Goal: Task Accomplishment & Management: Use online tool/utility

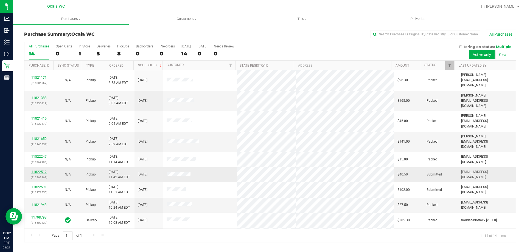
click at [39, 170] on link "11822512" at bounding box center [38, 172] width 15 height 4
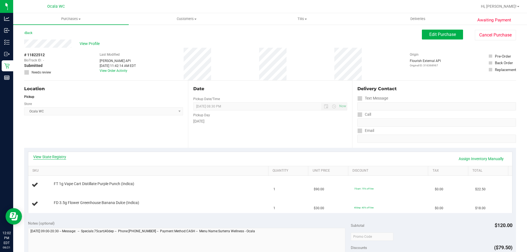
click at [61, 157] on link "View State Registry" at bounding box center [49, 156] width 33 height 5
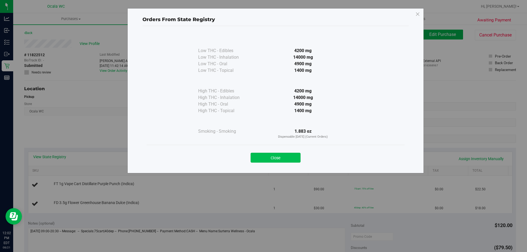
click at [264, 161] on button "Close" at bounding box center [276, 158] width 50 height 10
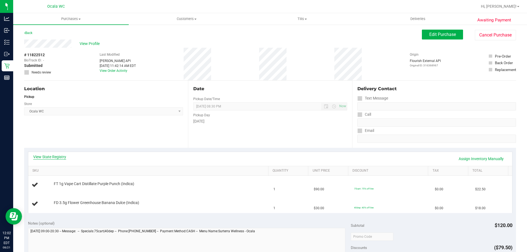
click at [54, 156] on link "View State Registry" at bounding box center [49, 156] width 33 height 5
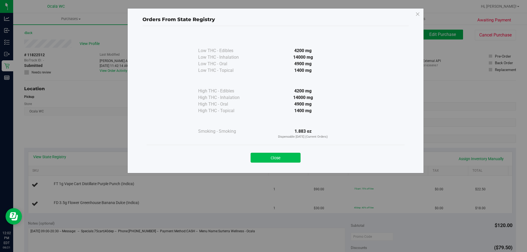
click at [266, 158] on button "Close" at bounding box center [276, 158] width 50 height 10
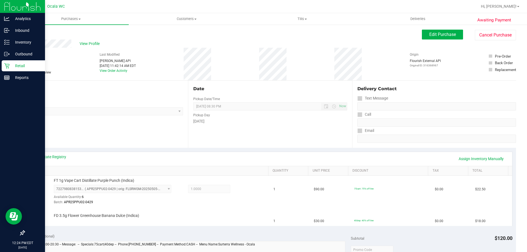
click at [7, 66] on icon at bounding box center [6, 65] width 5 height 5
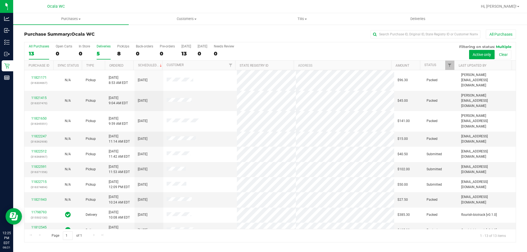
click at [102, 49] on label "Deliveries 5" at bounding box center [104, 51] width 14 height 15
click at [0, 0] on input "Deliveries 5" at bounding box center [0, 0] width 0 height 0
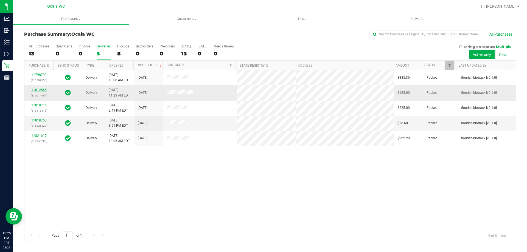
click at [42, 89] on link "11812545" at bounding box center [38, 90] width 15 height 4
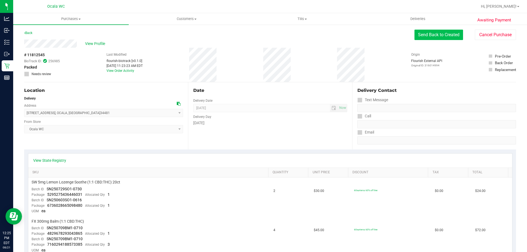
click at [453, 35] on button "Send Back to Created" at bounding box center [438, 35] width 49 height 10
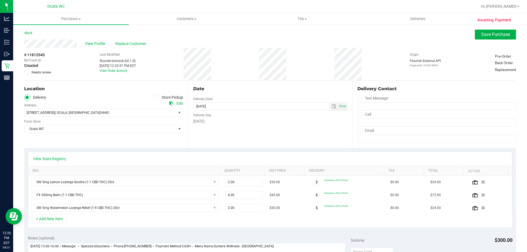
click at [153, 96] on span at bounding box center [156, 97] width 6 height 6
click at [0, 0] on input "Store Pickup" at bounding box center [0, 0] width 0 height 0
click at [482, 36] on span "Save Purchase" at bounding box center [495, 34] width 29 height 5
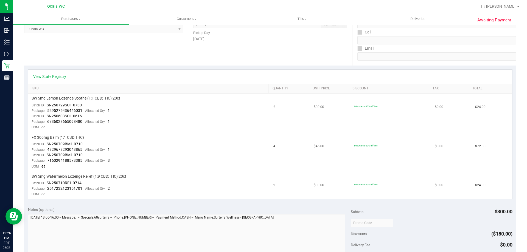
scroll to position [55, 0]
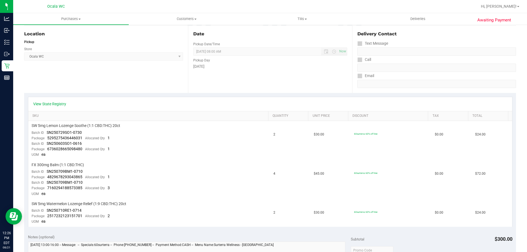
click at [195, 106] on div "View State Registry" at bounding box center [270, 103] width 474 height 5
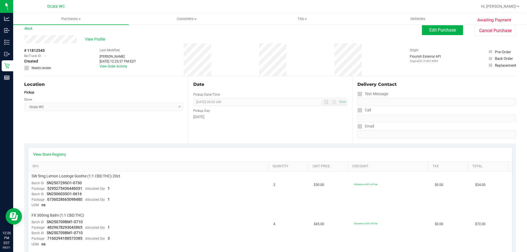
scroll to position [0, 0]
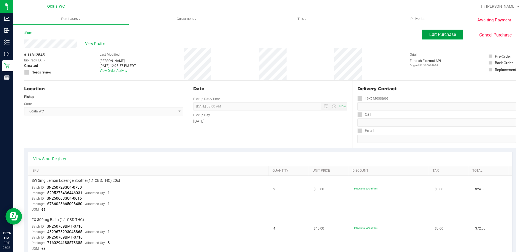
click at [432, 36] on span "Edit Purchase" at bounding box center [442, 34] width 27 height 5
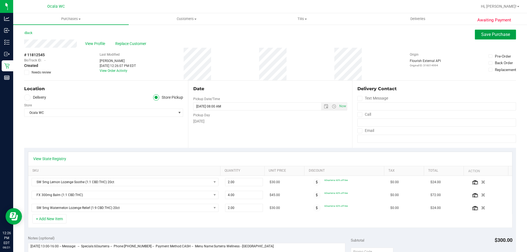
click at [496, 36] on span "Save Purchase" at bounding box center [495, 34] width 29 height 5
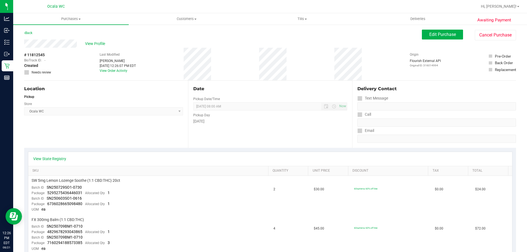
scroll to position [271, 0]
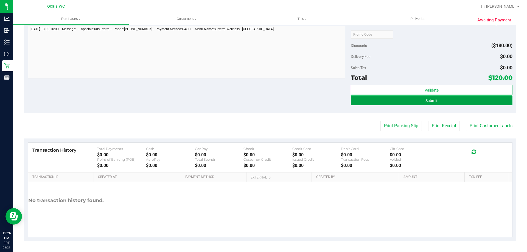
click at [392, 101] on button "Submit" at bounding box center [431, 100] width 161 height 10
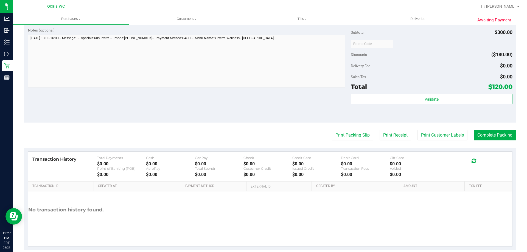
scroll to position [329, 0]
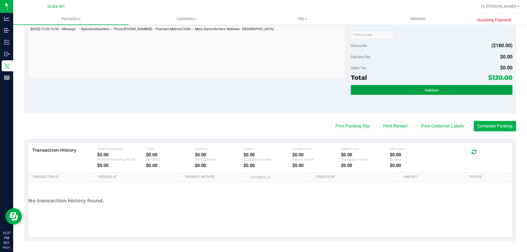
click at [412, 88] on button "Validate" at bounding box center [431, 90] width 161 height 10
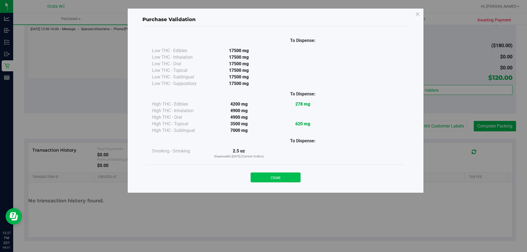
click at [285, 181] on button "Close" at bounding box center [276, 178] width 50 height 10
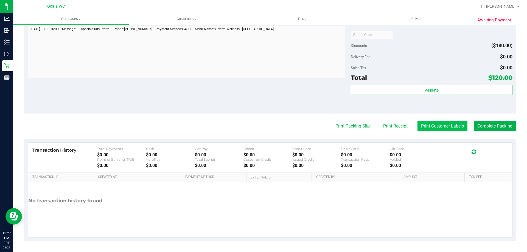
click at [442, 126] on button "Print Customer Labels" at bounding box center [442, 126] width 50 height 10
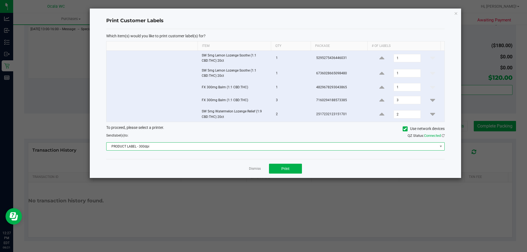
click at [372, 145] on span "PRODUCT LABEL - 300dpi" at bounding box center [271, 147] width 331 height 8
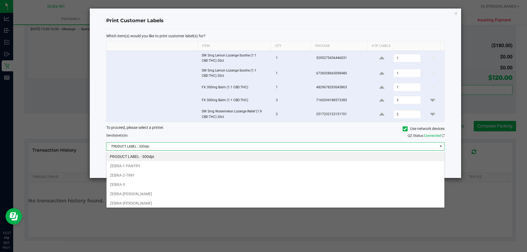
scroll to position [8, 338]
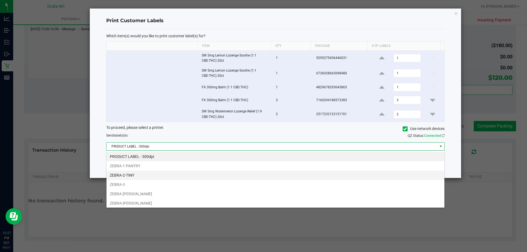
click at [132, 171] on li "ZEBRA-2-TINY" at bounding box center [275, 175] width 338 height 9
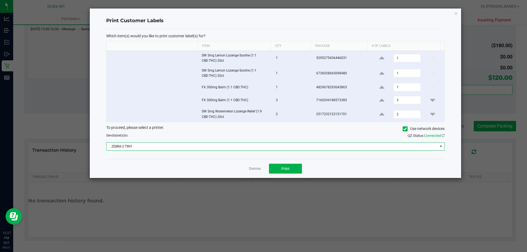
click at [247, 145] on span "ZEBRA-2-TINY" at bounding box center [271, 147] width 331 height 8
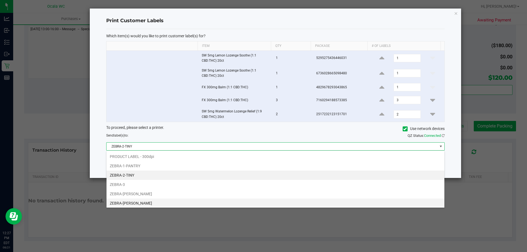
click at [131, 205] on li "ZEBRA-GROVER" at bounding box center [275, 203] width 338 height 9
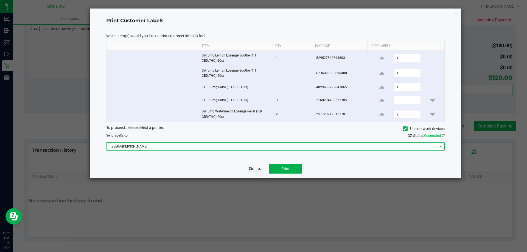
click at [252, 171] on link "Dismiss" at bounding box center [255, 169] width 12 height 5
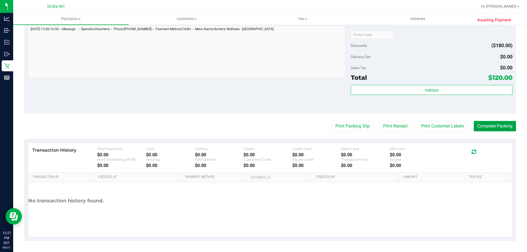
click at [483, 123] on button "Complete Packing" at bounding box center [495, 126] width 42 height 10
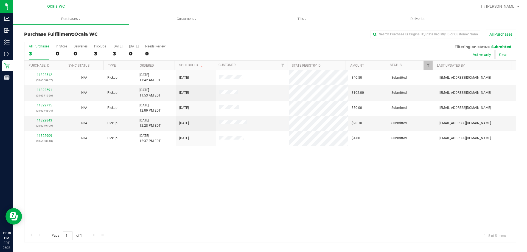
click at [300, 185] on div "11822512 (316368967) N/A Pickup 8/21/2025 11:42 AM EDT 8/21/2025 $40.50 Submitt…" at bounding box center [269, 149] width 491 height 159
click at [241, 191] on div "11822512 (316368967) N/A Pickup 8/21/2025 11:42 AM EDT 8/21/2025 $40.50 Submitt…" at bounding box center [269, 149] width 491 height 159
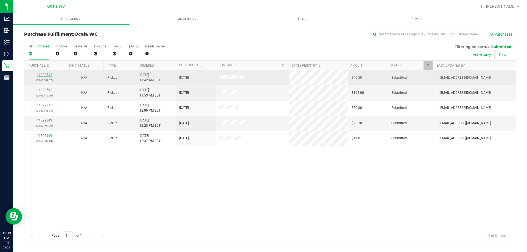
click at [46, 75] on link "11822512" at bounding box center [44, 75] width 15 height 4
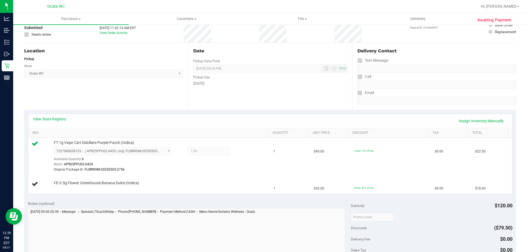
scroll to position [38, 0]
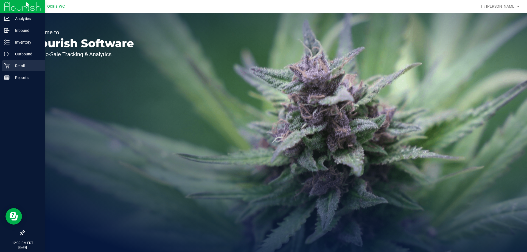
click at [10, 70] on div "Retail" at bounding box center [23, 65] width 43 height 11
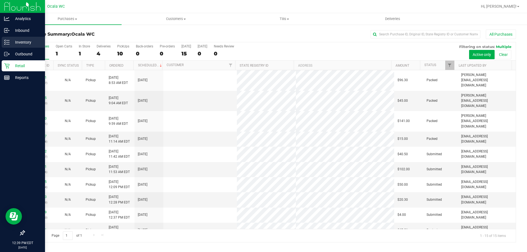
click at [7, 46] on div "Inventory" at bounding box center [23, 42] width 43 height 11
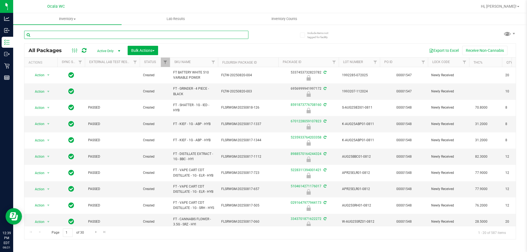
click at [114, 36] on input "text" at bounding box center [136, 35] width 224 height 8
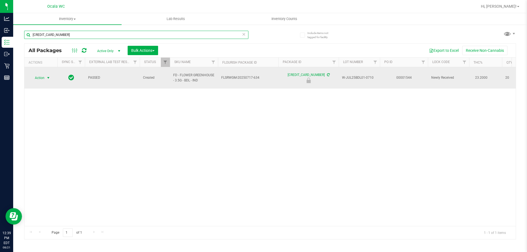
type input "[CREDIT_CARD_NUMBER]"
click at [40, 76] on span "Action" at bounding box center [37, 78] width 15 height 8
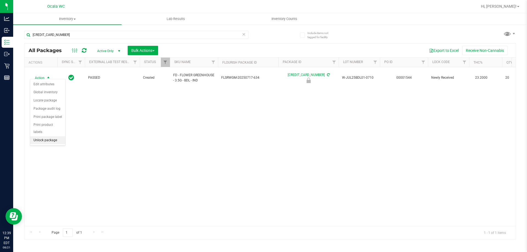
click at [54, 136] on li "Unlock package" at bounding box center [47, 140] width 35 height 8
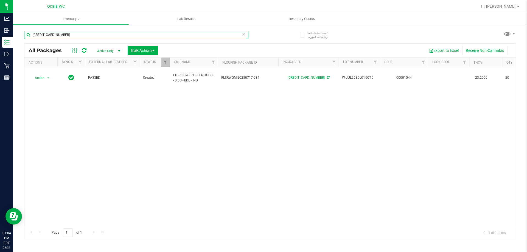
click at [104, 36] on input "[CREDIT_CARD_NUMBER]" at bounding box center [136, 35] width 224 height 8
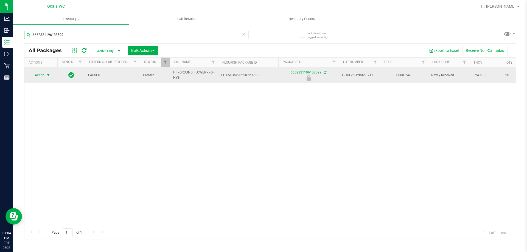
type input "6662321196138599"
click at [43, 76] on span "Action" at bounding box center [37, 75] width 15 height 8
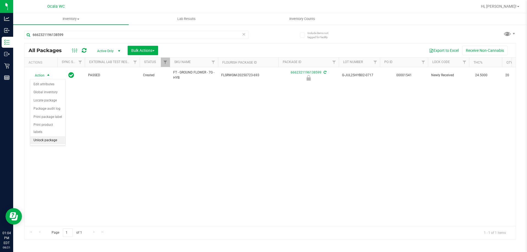
click at [53, 137] on li "Unlock package" at bounding box center [47, 140] width 35 height 8
click at [188, 141] on div "Action Action Adjust qty Create package Edit attributes Global inventory Locate…" at bounding box center [269, 146] width 491 height 159
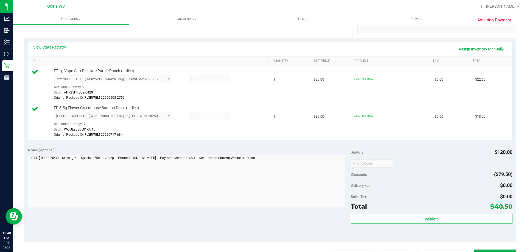
scroll to position [239, 0]
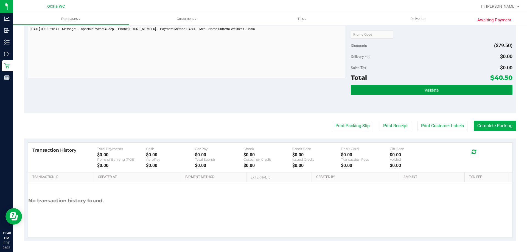
click at [433, 92] on span "Validate" at bounding box center [431, 90] width 14 height 4
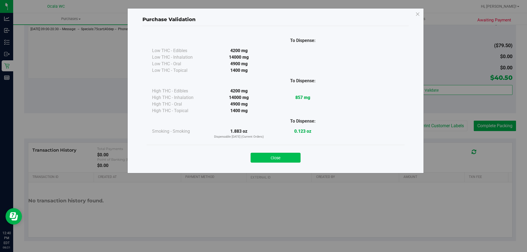
click at [282, 161] on button "Close" at bounding box center [276, 158] width 50 height 10
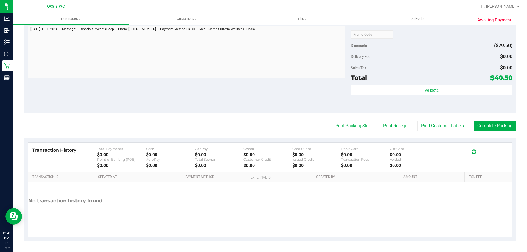
click at [445, 56] on div "Delivery Fee $0.00" at bounding box center [431, 57] width 161 height 10
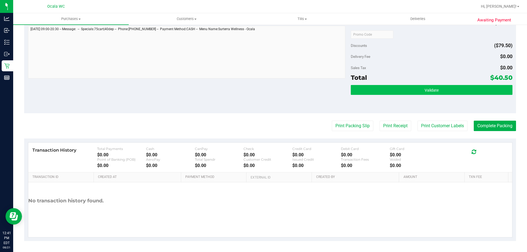
click at [423, 94] on button "Validate" at bounding box center [431, 90] width 161 height 10
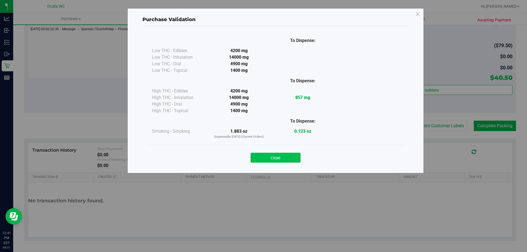
click at [282, 159] on button "Close" at bounding box center [276, 158] width 50 height 10
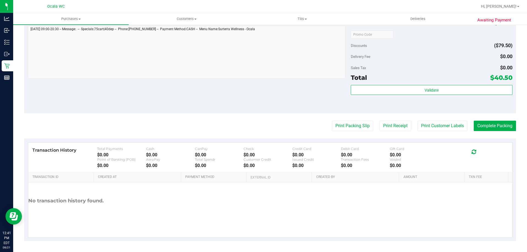
click at [407, 60] on div "Delivery Fee $0.00" at bounding box center [431, 57] width 161 height 10
click at [496, 127] on button "Complete Packing" at bounding box center [495, 126] width 42 height 10
click at [348, 125] on button "Print Packing Slip" at bounding box center [347, 126] width 41 height 10
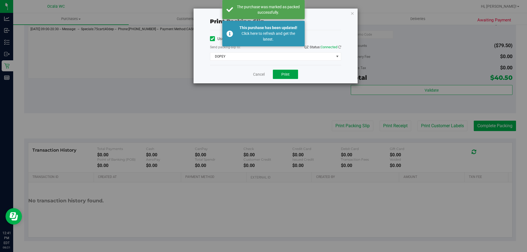
click at [286, 75] on span "Print" at bounding box center [285, 74] width 8 height 4
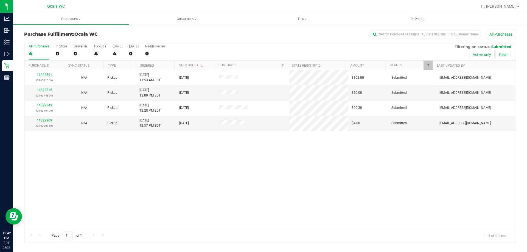
click at [312, 181] on div "11822591 (316371556) N/A Pickup 8/21/2025 11:53 AM EDT 8/21/2025 $102.00 Submit…" at bounding box center [269, 149] width 491 height 159
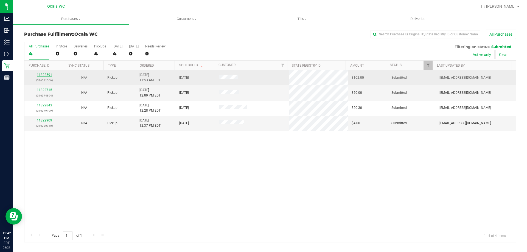
click at [42, 76] on link "11822591" at bounding box center [44, 75] width 15 height 4
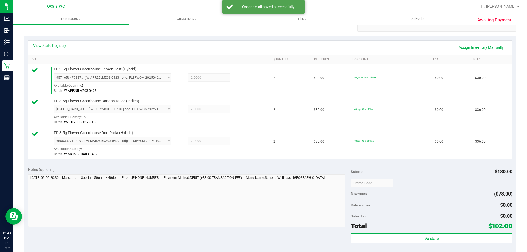
scroll to position [260, 0]
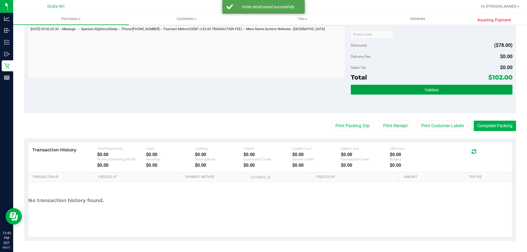
click at [439, 87] on button "Validate" at bounding box center [431, 90] width 161 height 10
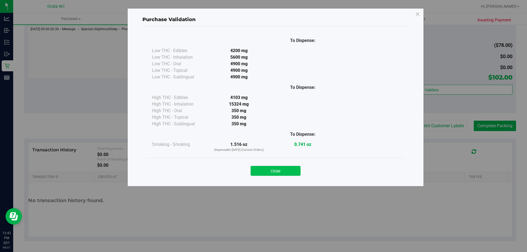
click at [276, 174] on button "Close" at bounding box center [276, 171] width 50 height 10
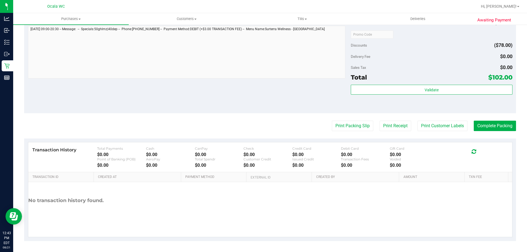
click at [439, 50] on div "Discounts ($78.00)" at bounding box center [431, 45] width 161 height 10
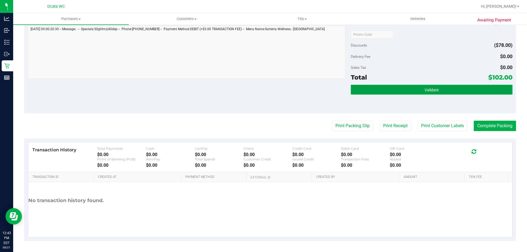
click at [422, 93] on button "Validate" at bounding box center [431, 90] width 161 height 10
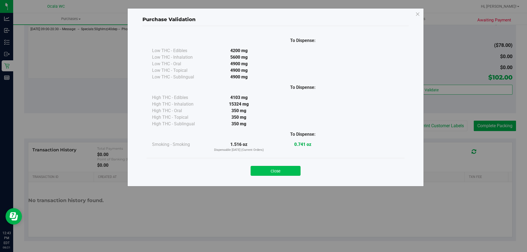
click at [285, 171] on button "Close" at bounding box center [276, 171] width 50 height 10
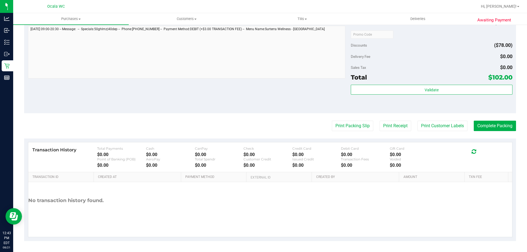
click at [423, 51] on div "Subtotal $180.00 Discounts ($78.00) Delivery Fee $0.00 Sales Tax $0.00 Total $1…" at bounding box center [431, 63] width 161 height 91
click at [489, 129] on button "Complete Packing" at bounding box center [495, 126] width 42 height 10
click at [341, 124] on button "Print Packing Slip" at bounding box center [347, 126] width 41 height 10
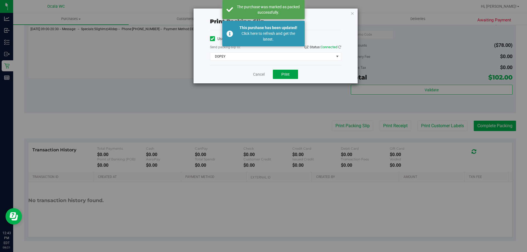
click at [288, 77] on button "Print" at bounding box center [285, 74] width 25 height 9
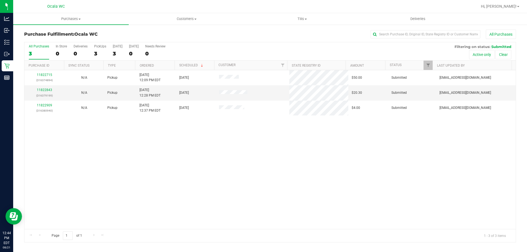
click at [257, 178] on div "11822715 (316374894) N/A Pickup 8/21/2025 12:09 PM EDT 8/21/2025 $50.00 Submitt…" at bounding box center [269, 149] width 491 height 159
click at [204, 178] on div "11822715 (316374894) N/A Pickup 8/21/2025 12:09 PM EDT 8/21/2025 $50.00 Submitt…" at bounding box center [269, 149] width 491 height 159
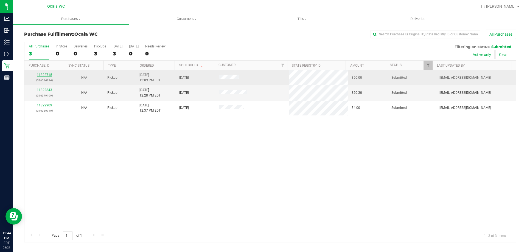
click at [46, 75] on link "11822715" at bounding box center [44, 75] width 15 height 4
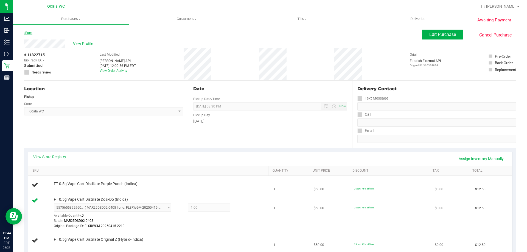
click at [30, 34] on link "Back" at bounding box center [28, 33] width 8 height 4
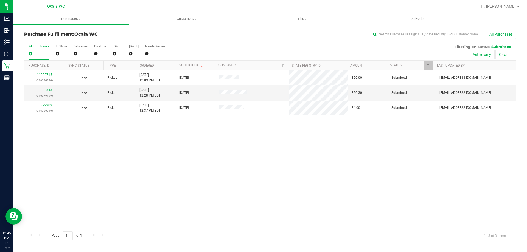
click at [175, 174] on div "11822715 (316374894) N/A Pickup 8/21/2025 12:09 PM EDT 8/21/2025 $50.00 Submitt…" at bounding box center [269, 149] width 491 height 159
click at [47, 91] on link "11822843" at bounding box center [44, 90] width 15 height 4
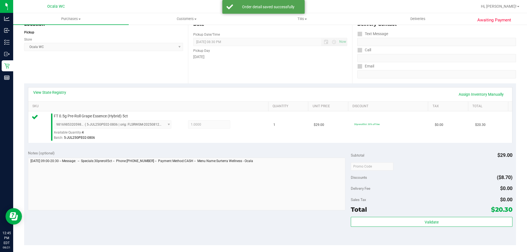
scroll to position [196, 0]
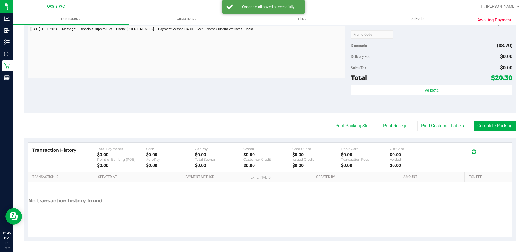
click at [430, 80] on div "Total $20.30" at bounding box center [431, 78] width 161 height 10
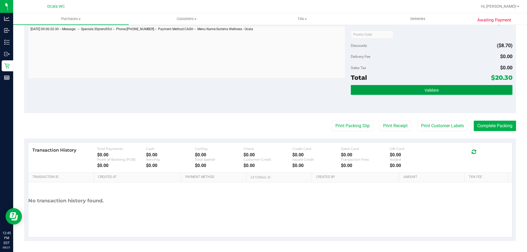
click at [424, 92] on button "Validate" at bounding box center [431, 90] width 161 height 10
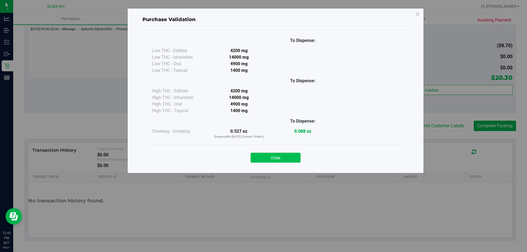
click at [281, 158] on button "Close" at bounding box center [276, 158] width 50 height 10
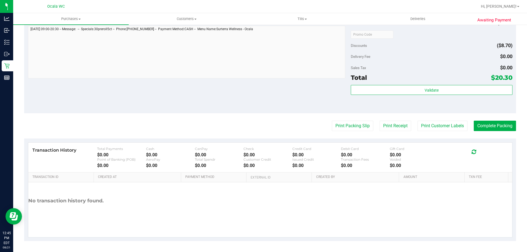
click at [424, 43] on div "Discounts ($8.70)" at bounding box center [431, 46] width 161 height 10
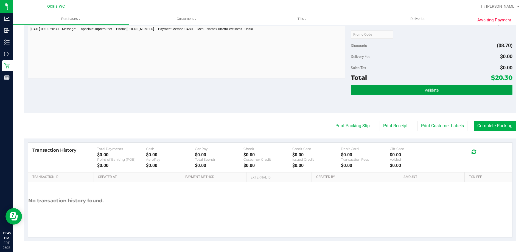
click at [423, 86] on button "Validate" at bounding box center [431, 90] width 161 height 10
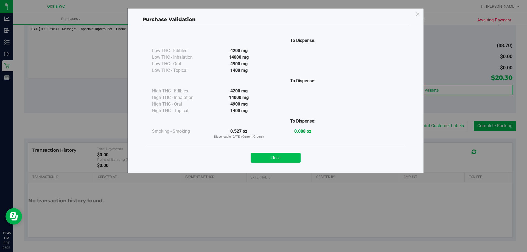
click at [277, 162] on button "Close" at bounding box center [276, 158] width 50 height 10
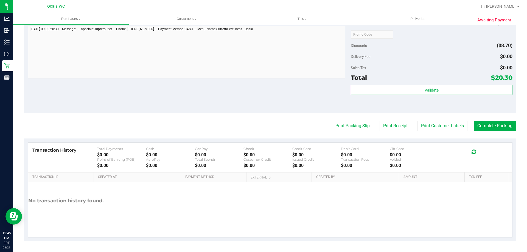
click at [421, 44] on div "Discounts ($8.70)" at bounding box center [431, 46] width 161 height 10
click at [494, 127] on button "Complete Packing" at bounding box center [495, 126] width 42 height 10
click at [339, 127] on button "Print Packing Slip" at bounding box center [347, 126] width 41 height 10
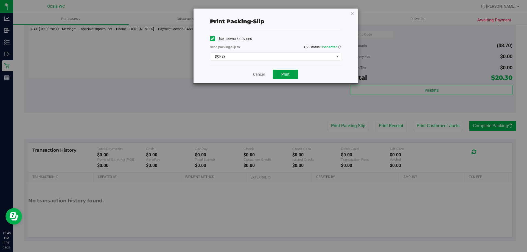
click at [285, 74] on span "Print" at bounding box center [285, 74] width 8 height 4
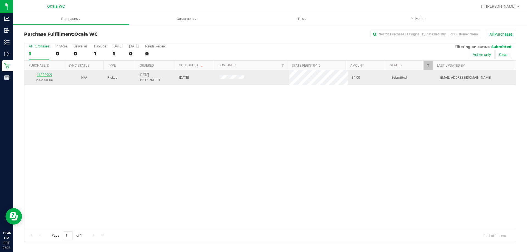
click at [39, 75] on link "11822909" at bounding box center [44, 75] width 15 height 4
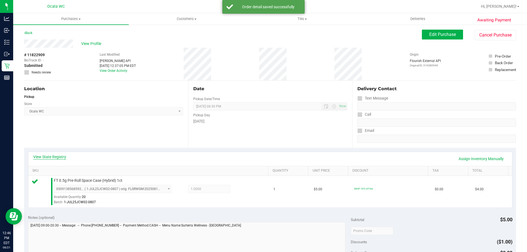
click at [52, 157] on link "View State Registry" at bounding box center [49, 156] width 33 height 5
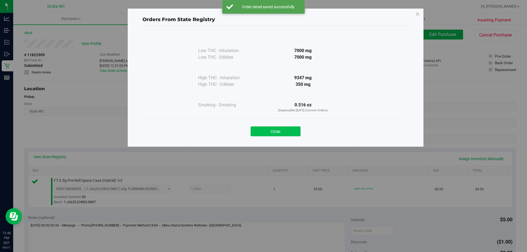
click at [280, 128] on button "Close" at bounding box center [276, 131] width 50 height 10
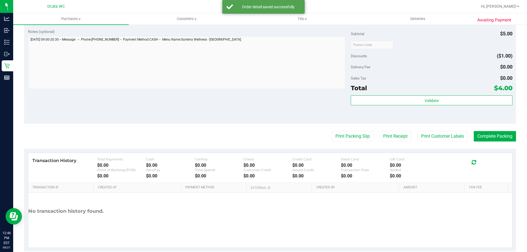
scroll to position [196, 0]
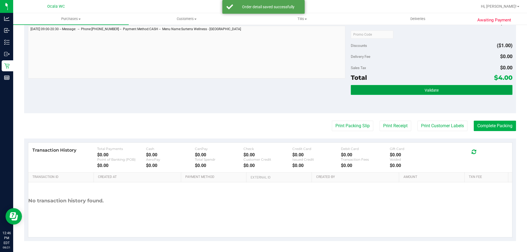
click at [424, 90] on span "Validate" at bounding box center [431, 90] width 14 height 4
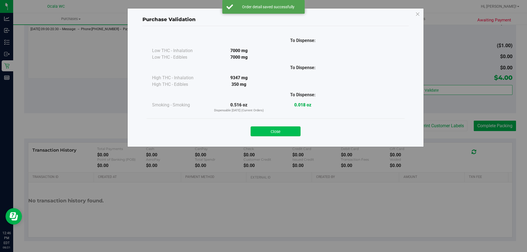
click at [283, 128] on button "Close" at bounding box center [276, 131] width 50 height 10
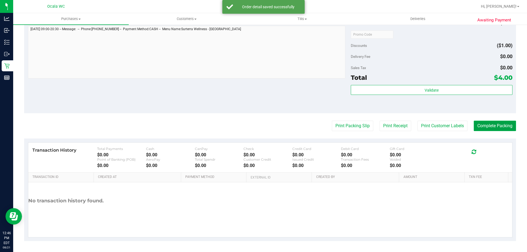
click at [502, 126] on button "Complete Packing" at bounding box center [495, 126] width 42 height 10
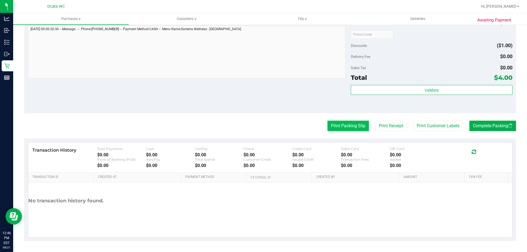
click at [336, 129] on button "Print Packing Slip" at bounding box center [347, 126] width 41 height 10
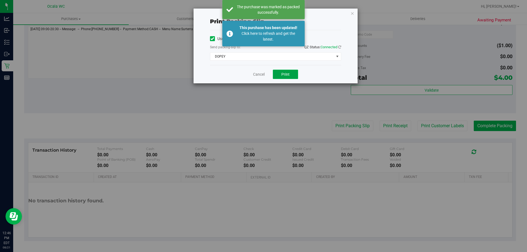
click at [279, 76] on button "Print" at bounding box center [285, 74] width 25 height 9
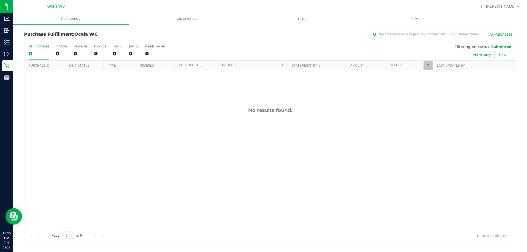
click at [396, 143] on div "No results found." at bounding box center [269, 168] width 491 height 196
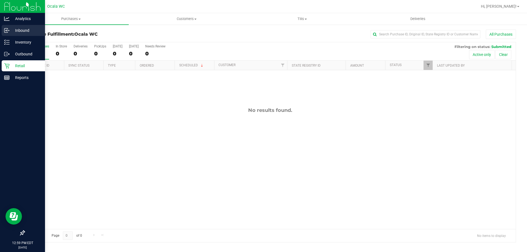
click at [15, 30] on p "Inbound" at bounding box center [26, 30] width 33 height 7
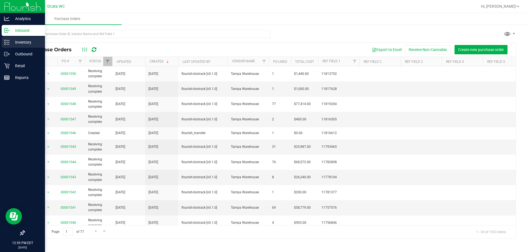
click at [17, 41] on p "Inventory" at bounding box center [26, 42] width 33 height 7
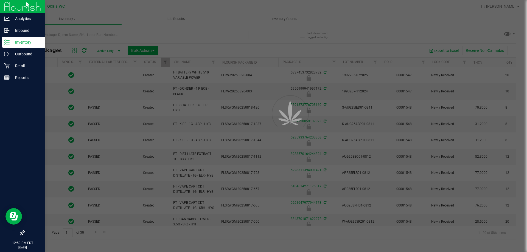
type input "[DATE]"
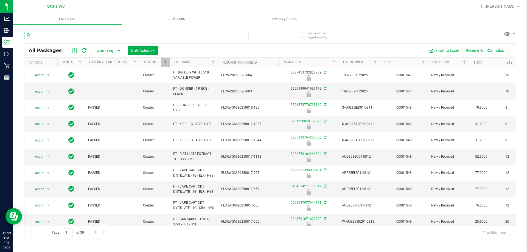
click at [80, 34] on input "text" at bounding box center [136, 35] width 224 height 8
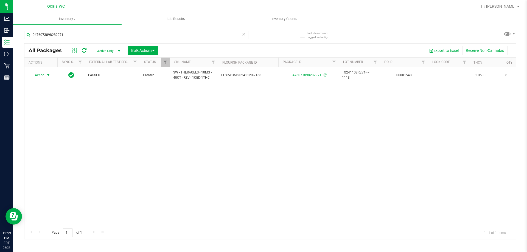
click at [40, 76] on span "Action" at bounding box center [37, 75] width 15 height 8
click at [43, 149] on li "Print product labels" at bounding box center [51, 149] width 43 height 8
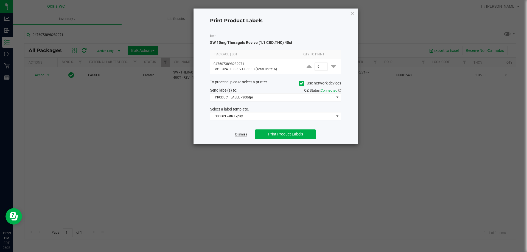
click at [238, 134] on link "Dismiss" at bounding box center [241, 134] width 12 height 5
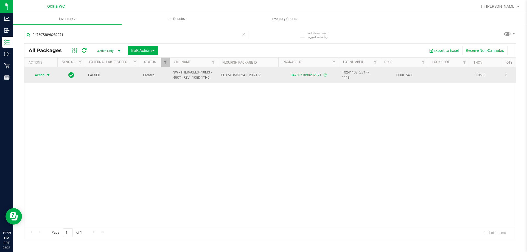
click at [39, 77] on span "Action" at bounding box center [37, 75] width 15 height 8
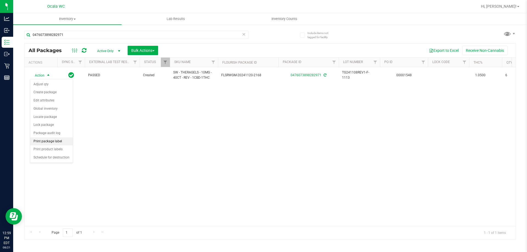
click at [39, 140] on li "Print package label" at bounding box center [51, 141] width 43 height 8
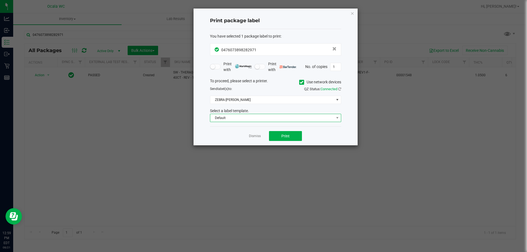
click at [247, 121] on span "Default" at bounding box center [272, 118] width 124 height 8
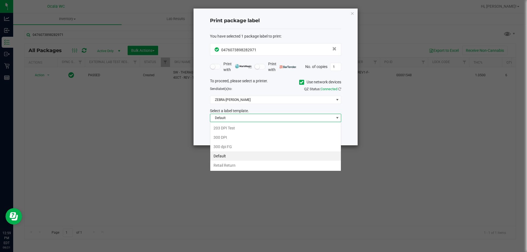
scroll to position [8, 131]
click at [227, 157] on li "Default" at bounding box center [275, 155] width 131 height 9
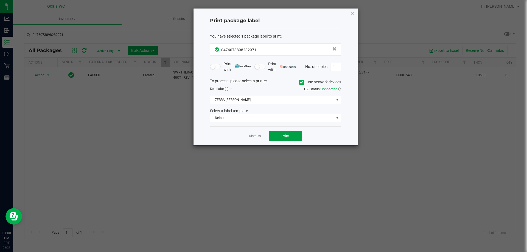
click at [289, 135] on span "Print" at bounding box center [285, 136] width 8 height 4
click at [256, 137] on link "Dismiss" at bounding box center [255, 136] width 12 height 5
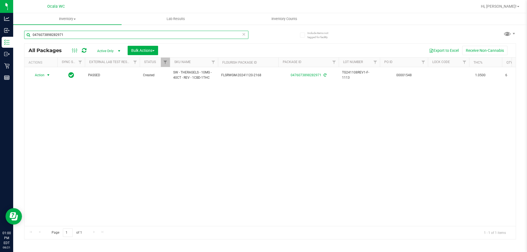
click at [90, 34] on input "0476073898282971" at bounding box center [136, 35] width 224 height 8
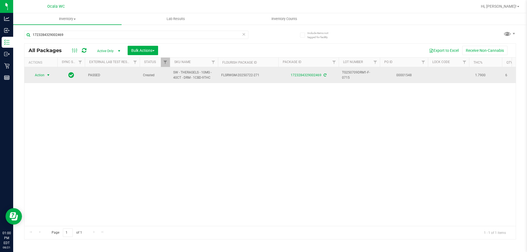
click at [46, 76] on span "select" at bounding box center [48, 75] width 4 height 4
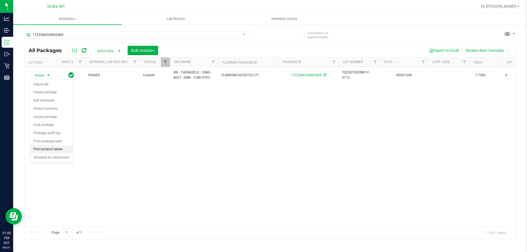
click at [51, 149] on li "Print product labels" at bounding box center [51, 149] width 43 height 8
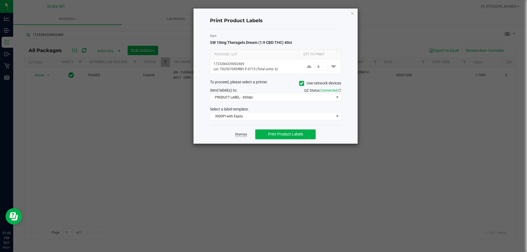
click at [239, 136] on link "Dismiss" at bounding box center [241, 134] width 12 height 5
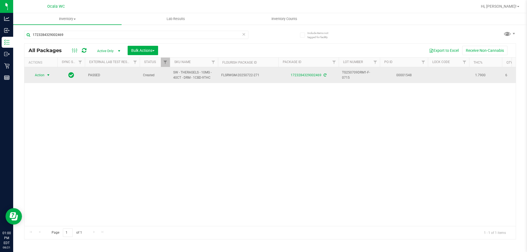
click at [42, 78] on span "Action" at bounding box center [37, 75] width 15 height 8
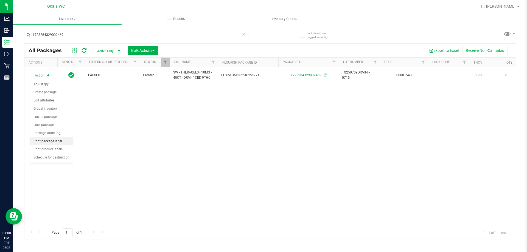
click at [54, 141] on li "Print package label" at bounding box center [51, 141] width 43 height 8
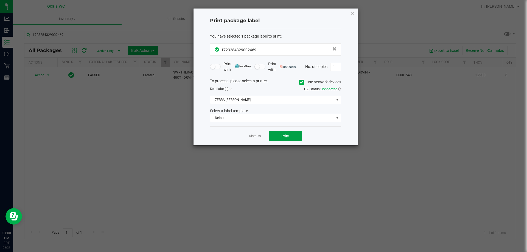
click at [285, 137] on span "Print" at bounding box center [285, 136] width 8 height 4
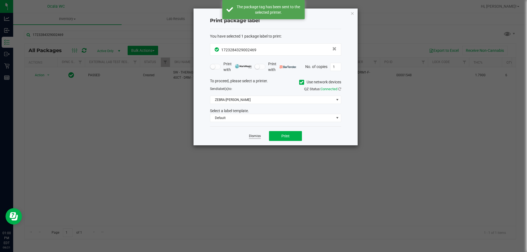
click at [259, 137] on link "Dismiss" at bounding box center [255, 136] width 12 height 5
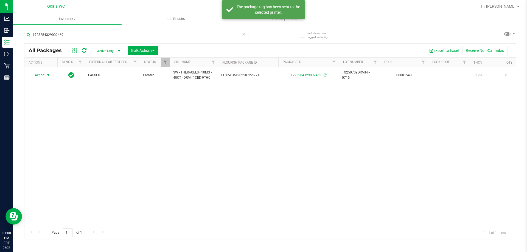
click at [122, 44] on div "All Packages Active Only Active Only Lab Samples Locked All External Internal B…" at bounding box center [269, 51] width 491 height 14
click at [121, 45] on div "All Packages Active Only Active Only Lab Samples Locked All External Internal B…" at bounding box center [269, 51] width 491 height 14
click at [124, 36] on input "1723284329002469" at bounding box center [136, 35] width 224 height 8
click at [79, 35] on input "1723284329002469" at bounding box center [136, 35] width 224 height 8
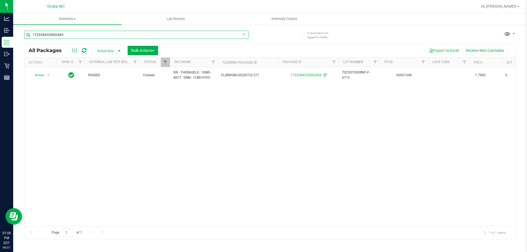
click at [79, 35] on input "1723284329002469" at bounding box center [136, 35] width 224 height 8
click at [44, 75] on span "Action" at bounding box center [37, 75] width 15 height 8
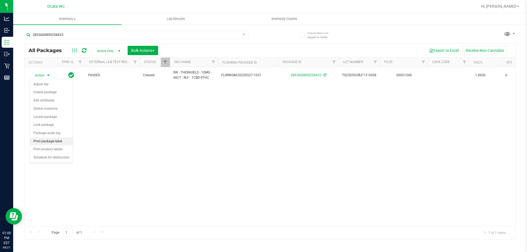
click at [43, 140] on li "Print package label" at bounding box center [51, 141] width 43 height 8
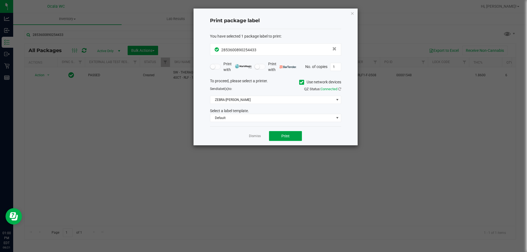
click at [275, 137] on button "Print" at bounding box center [285, 136] width 33 height 10
click at [254, 136] on link "Dismiss" at bounding box center [255, 136] width 12 height 5
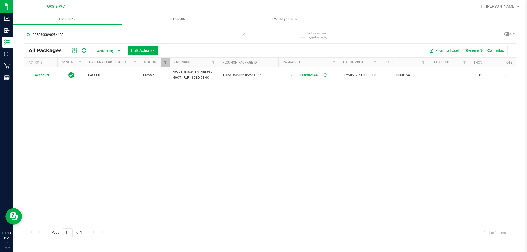
click at [185, 161] on div "Action Action Adjust qty Create package Edit attributes Global inventory Locate…" at bounding box center [269, 146] width 491 height 159
click at [124, 35] on input "2853600890254433" at bounding box center [136, 35] width 224 height 8
click at [102, 36] on input "2853600890254433" at bounding box center [136, 35] width 224 height 8
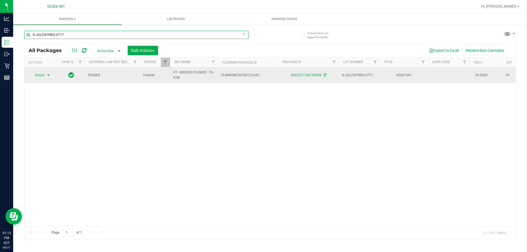
type input "G-JUL25HYB02-0717"
click at [44, 72] on span "Action" at bounding box center [37, 75] width 15 height 8
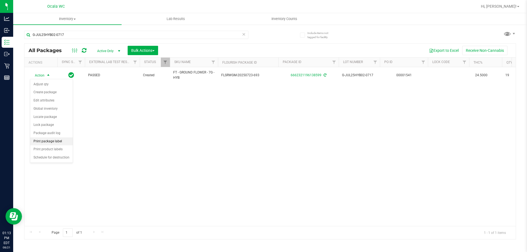
click at [46, 144] on li "Print package label" at bounding box center [51, 141] width 43 height 8
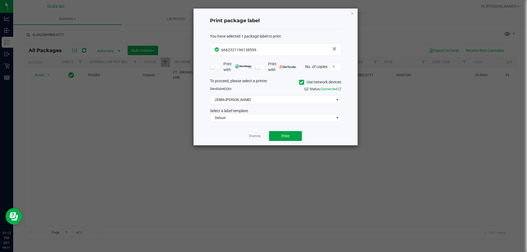
click at [280, 137] on button "Print" at bounding box center [285, 136] width 33 height 10
click at [311, 184] on ngb-modal-window "Print package label You have selected 1 package label to print : 66623211961385…" at bounding box center [265, 126] width 531 height 252
click at [251, 143] on div "Dismiss Print" at bounding box center [275, 135] width 131 height 19
click at [254, 137] on link "Dismiss" at bounding box center [255, 136] width 12 height 5
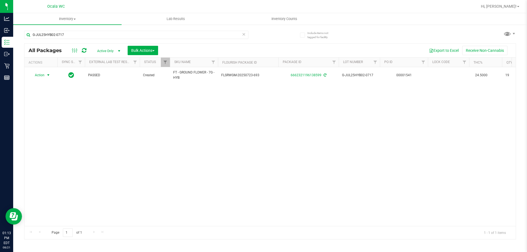
click at [429, 154] on div "Action Action Adjust qty Create package Edit attributes Global inventory Locate…" at bounding box center [269, 146] width 491 height 159
